Goal: Find specific page/section: Find specific page/section

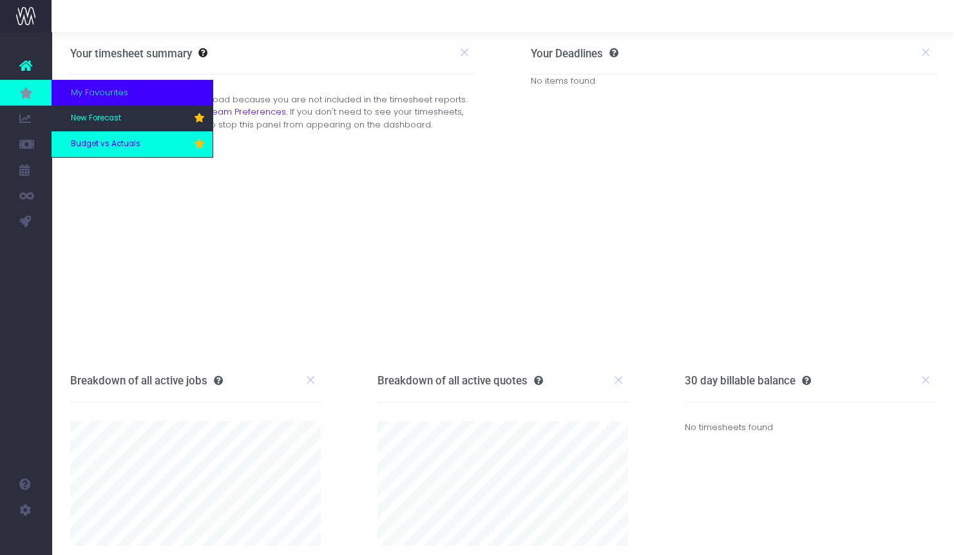
click at [111, 144] on span "Budget vs Actuals" at bounding box center [106, 145] width 70 height 12
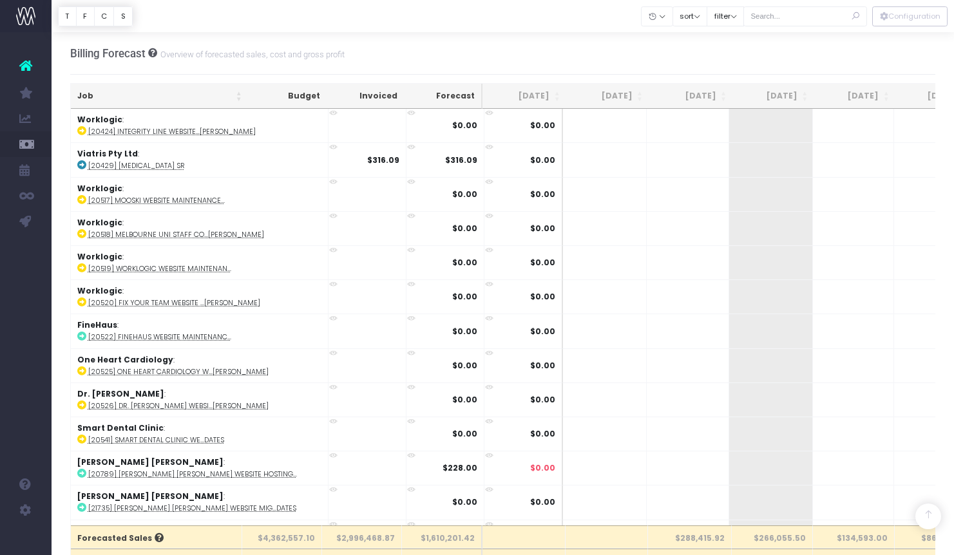
scroll to position [515, 0]
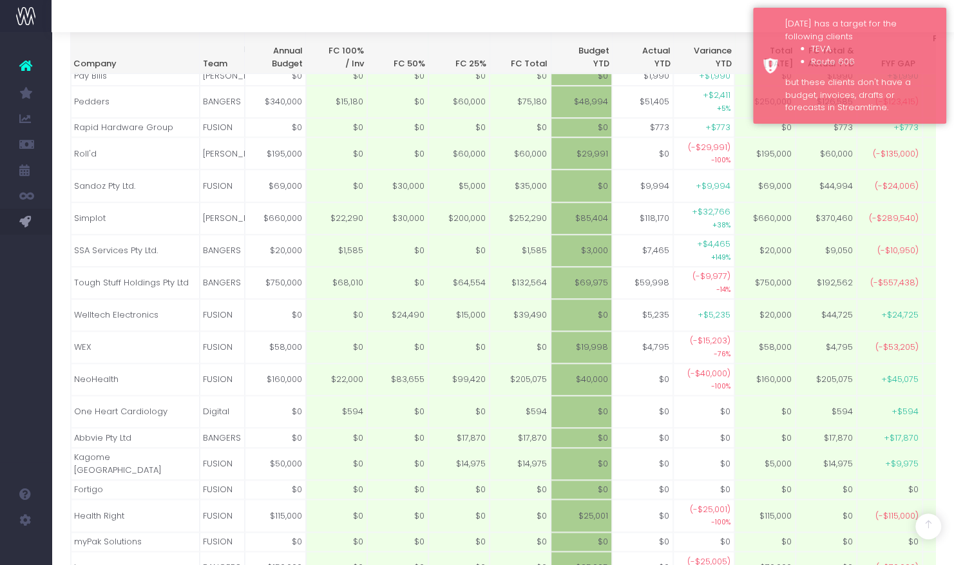
scroll to position [632, 0]
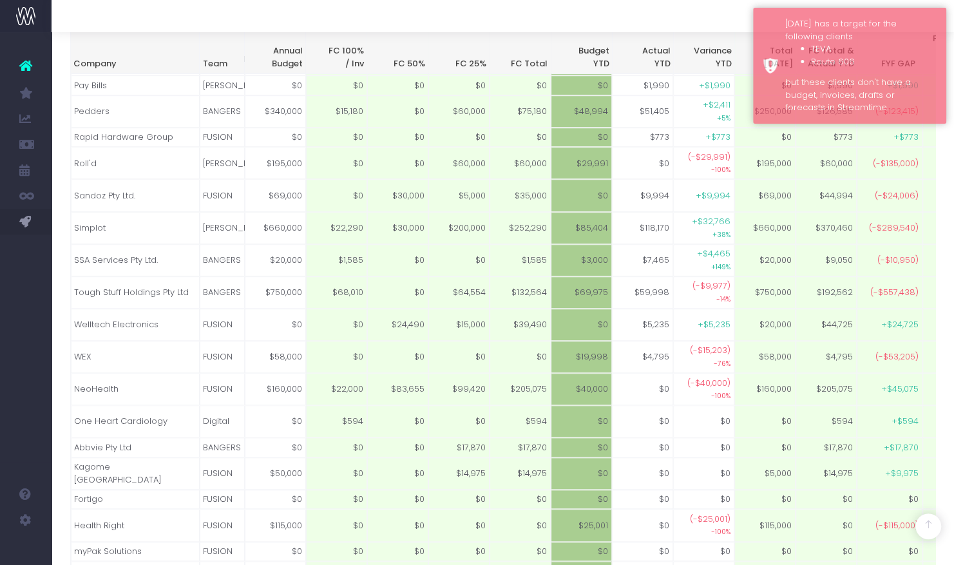
click at [720, 5] on div at bounding box center [503, 16] width 903 height 32
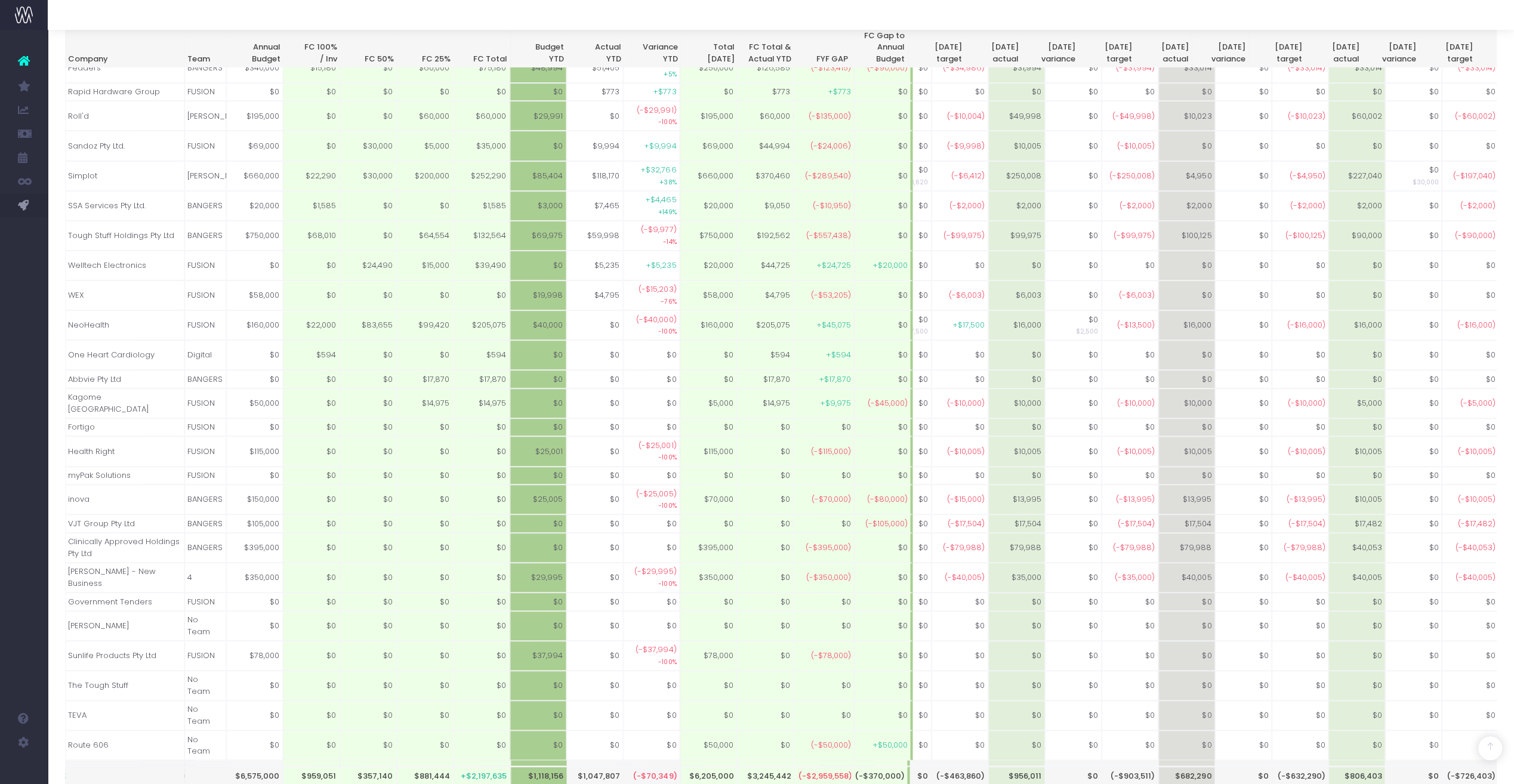
scroll to position [0, 1456]
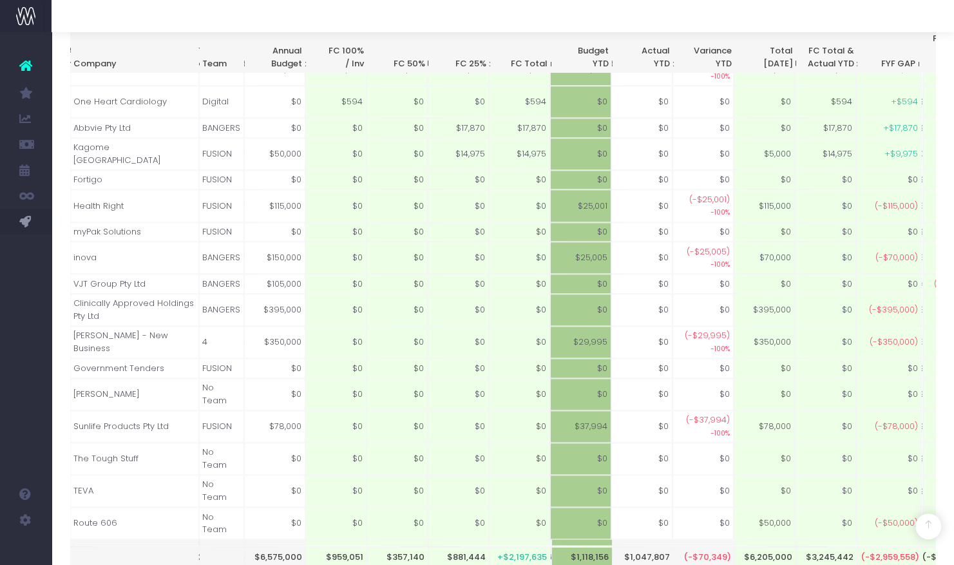
scroll to position [0, 2081]
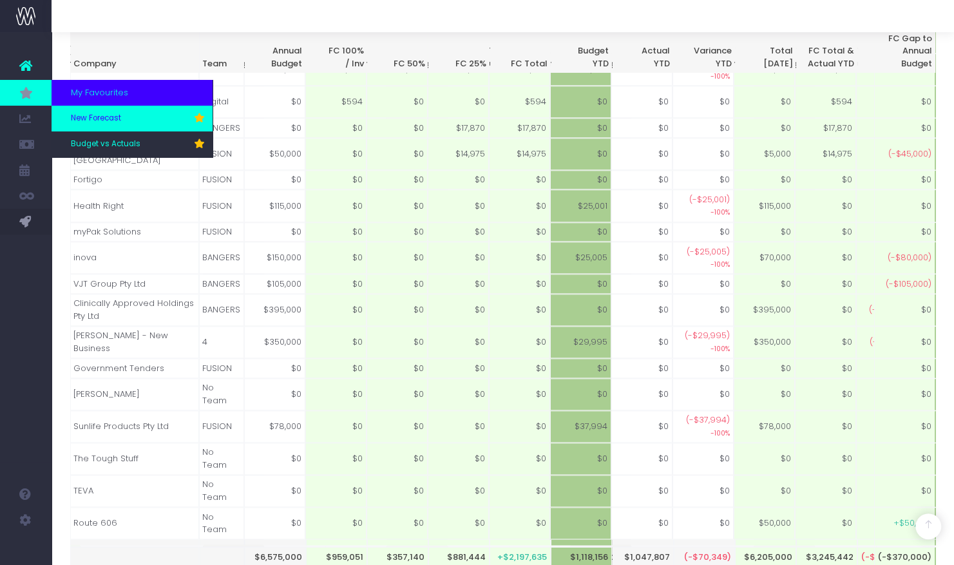
click at [91, 115] on span "New Forecast" at bounding box center [96, 119] width 50 height 12
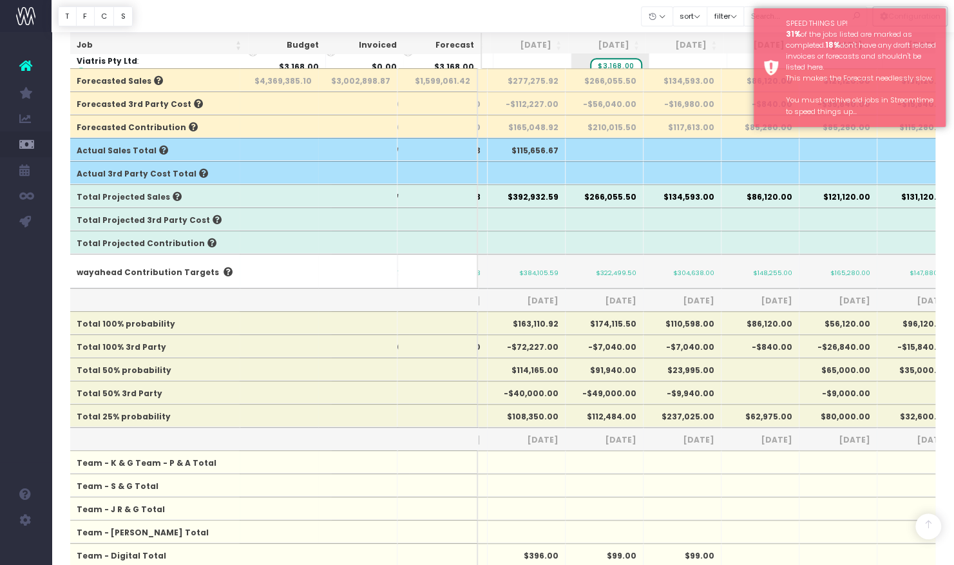
scroll to position [371, 0]
